Goal: Information Seeking & Learning: Compare options

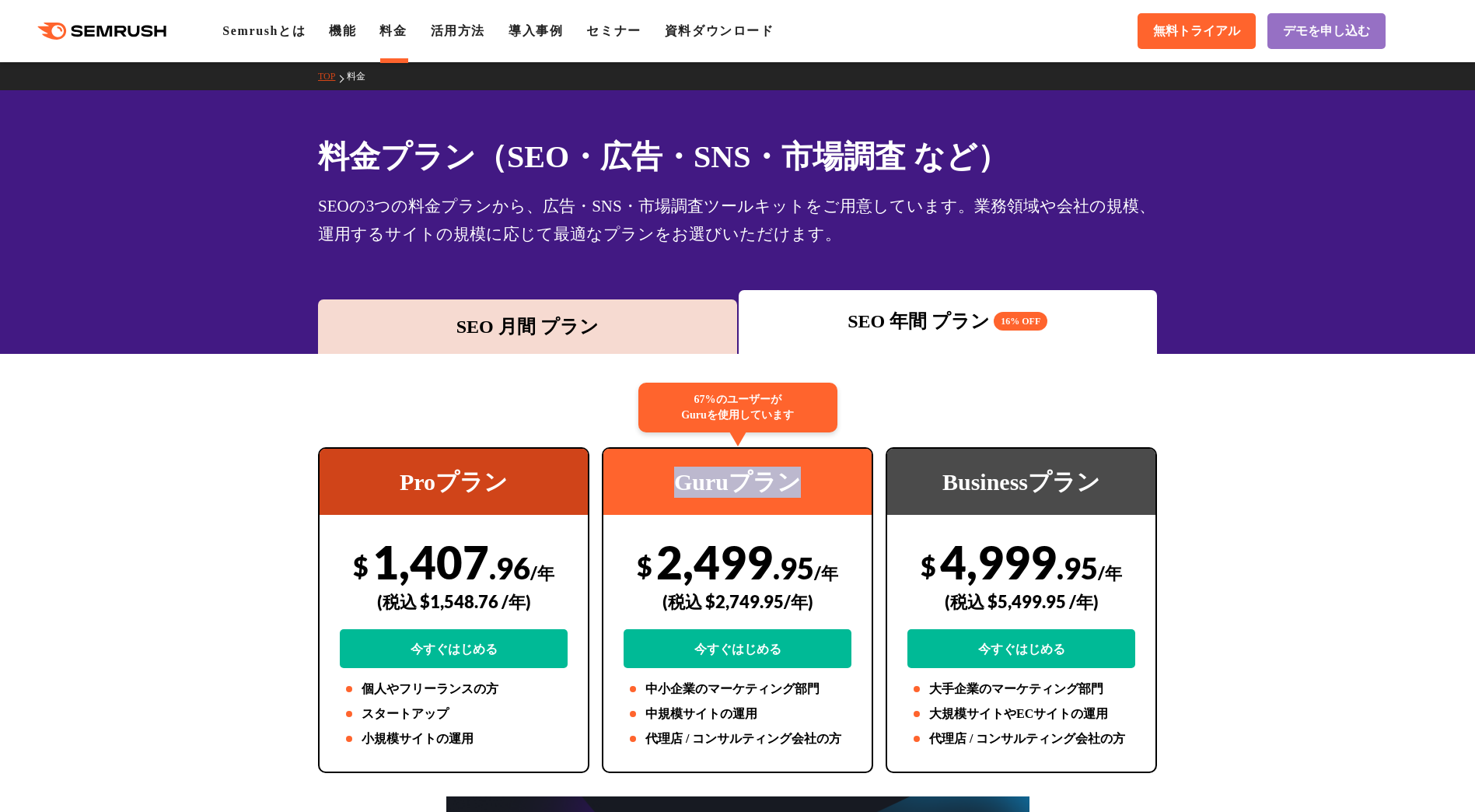
click at [756, 491] on div "Guruプラン" at bounding box center [738, 481] width 269 height 66
drag, startPoint x: 730, startPoint y: 487, endPoint x: 668, endPoint y: 484, distance: 62.1
click at [668, 484] on div "Guruプラン" at bounding box center [738, 481] width 269 height 66
copy div "Guru"
click at [774, 564] on span ".95" at bounding box center [793, 568] width 41 height 36
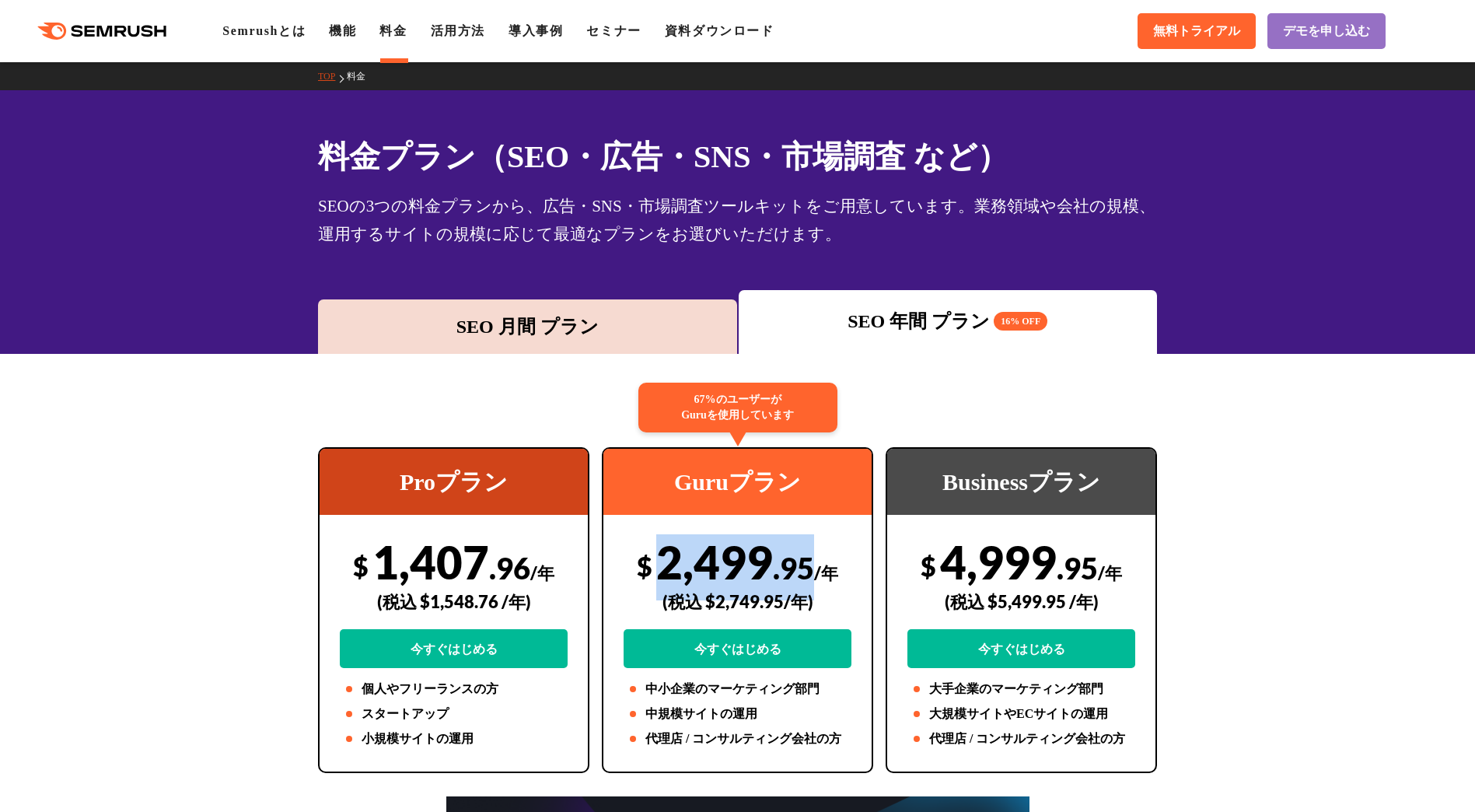
drag, startPoint x: 816, startPoint y: 569, endPoint x: 656, endPoint y: 561, distance: 160.2
click at [656, 561] on div "$ 2,499 .95 /年 (税込 $2,749.95/年) 今すぐはじめる" at bounding box center [738, 601] width 228 height 134
copy div "2,499 .95"
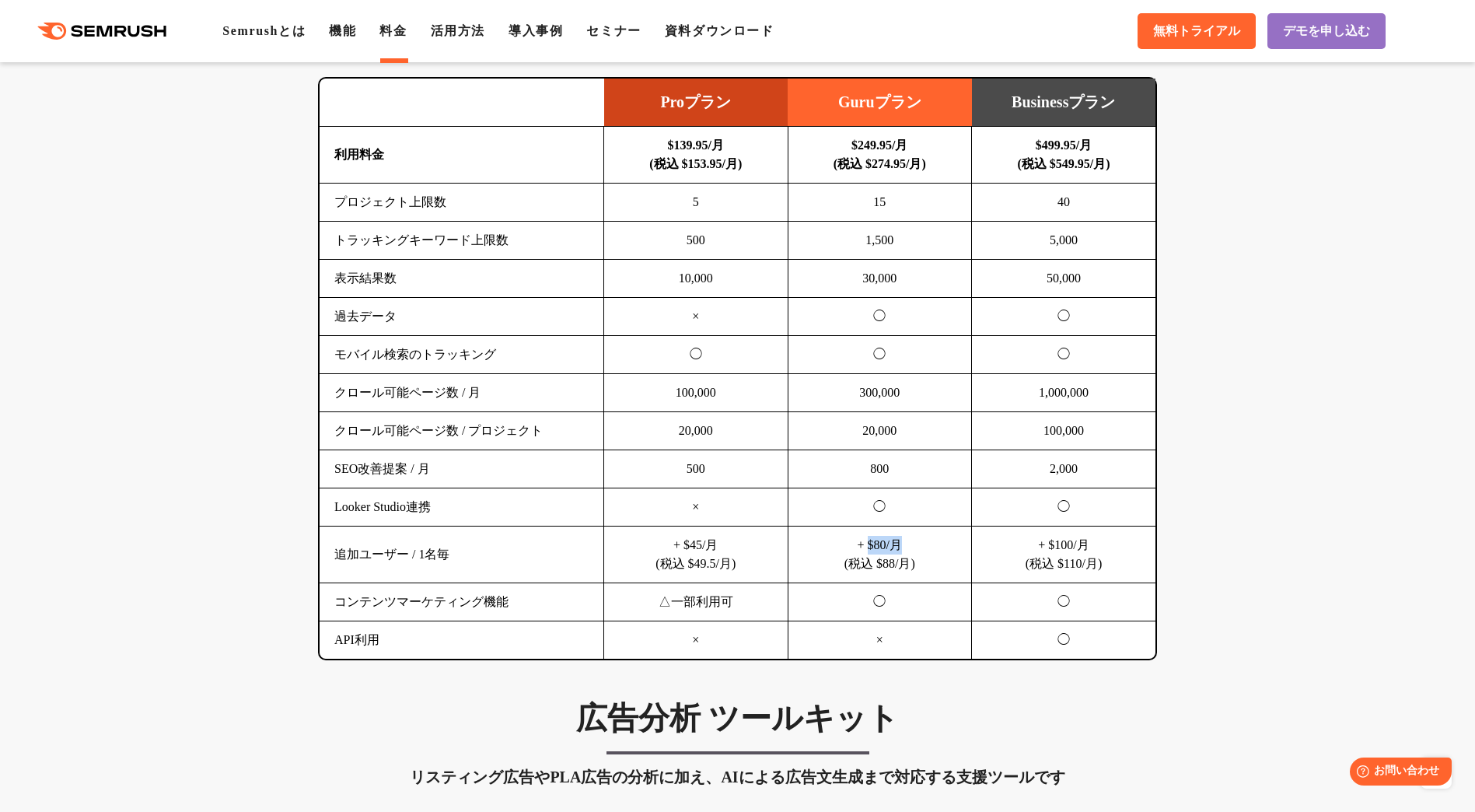
drag, startPoint x: 914, startPoint y: 543, endPoint x: 864, endPoint y: 548, distance: 50.2
click at [864, 548] on td "+ $80/月 (税込 $88/月)" at bounding box center [879, 554] width 184 height 57
copy td "$80/月"
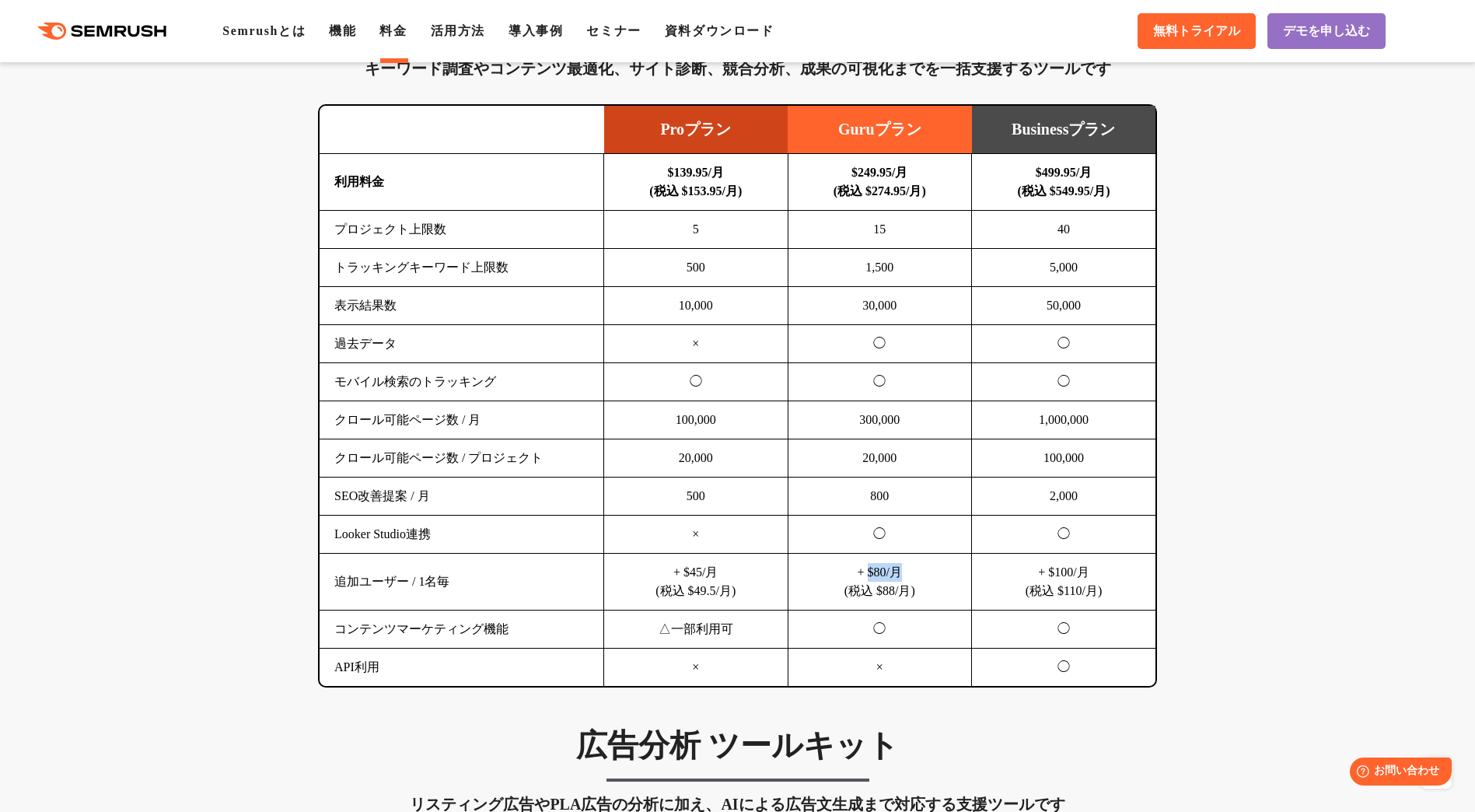
scroll to position [1011, 0]
